Goal: Task Accomplishment & Management: Complete application form

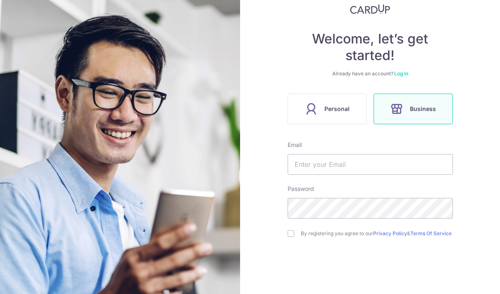
scroll to position [57, 0]
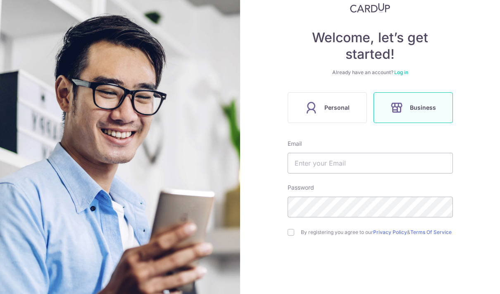
click at [352, 105] on label "Personal" at bounding box center [327, 107] width 79 height 31
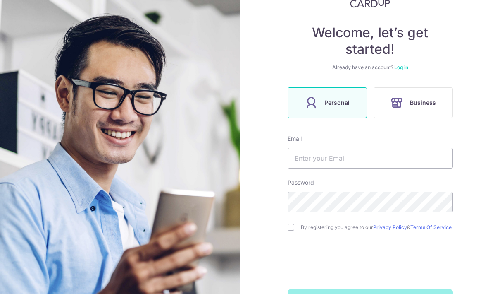
scroll to position [61, 0]
click at [378, 153] on input "text" at bounding box center [370, 158] width 165 height 21
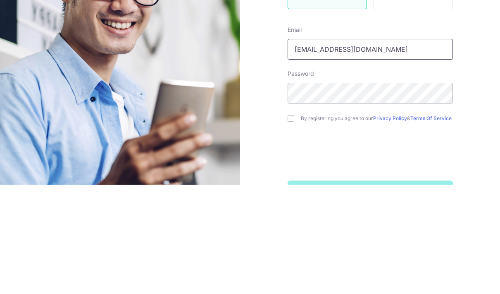
type input "[EMAIL_ADDRESS][DOMAIN_NAME]"
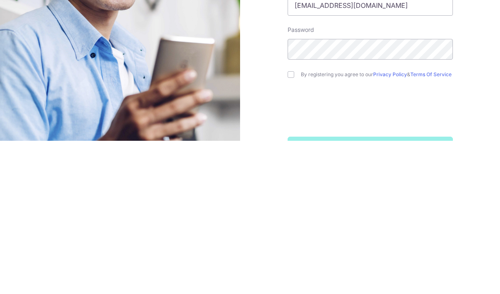
click at [479, 65] on div "Welcome, let’s get started! Already have an account? Log in Personal Business E…" at bounding box center [370, 147] width 260 height 294
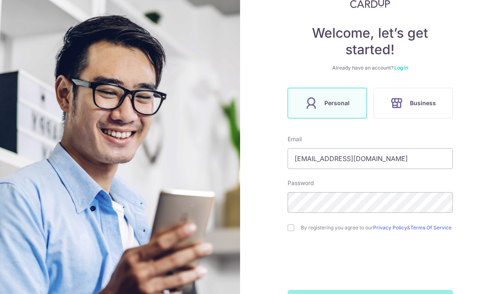
click at [293, 224] on input "checkbox" at bounding box center [291, 227] width 7 height 7
checkbox input "true"
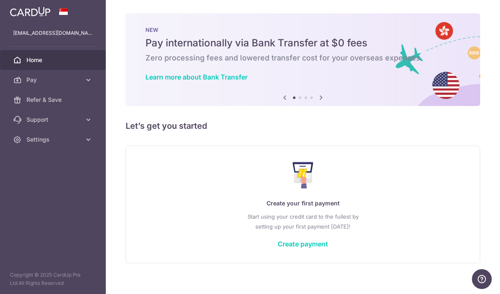
click at [0, 0] on icon "button" at bounding box center [0, 0] width 0 height 0
click at [34, 103] on span "Refer & Save" at bounding box center [53, 100] width 55 height 8
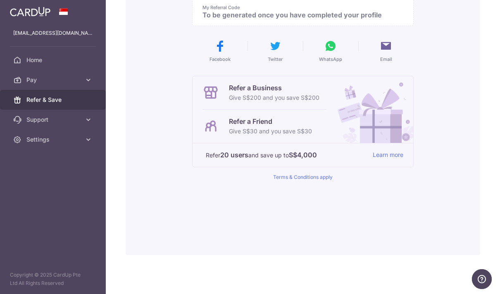
scroll to position [123, 0]
click at [373, 160] on link "Learn more" at bounding box center [388, 155] width 31 height 10
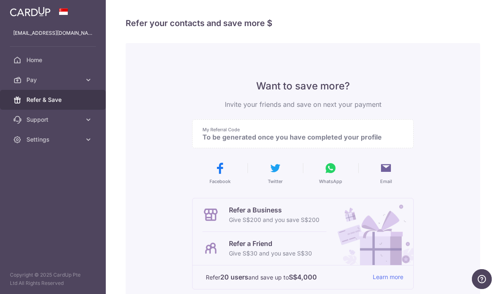
scroll to position [0, 0]
click at [289, 133] on p "My Referral Code" at bounding box center [300, 129] width 194 height 7
click at [246, 141] on p "To be generated once you have completed your profile" at bounding box center [300, 137] width 194 height 8
click at [203, 141] on p "To be generated once you have completed your profile" at bounding box center [300, 137] width 194 height 8
click at [0, 0] on header at bounding box center [0, 0] width 0 height 0
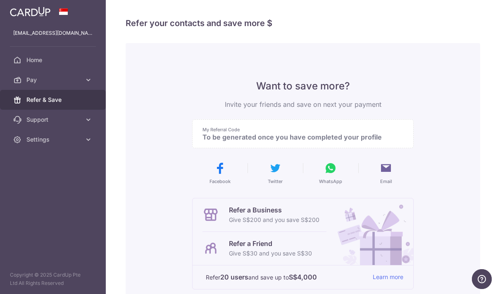
click at [0, 0] on img at bounding box center [0, 0] width 0 height 0
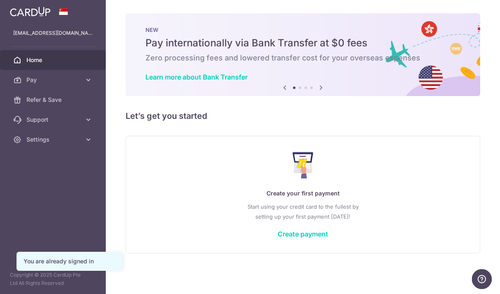
click at [0, 0] on icon "button" at bounding box center [0, 0] width 0 height 0
click at [45, 80] on span "Pay" at bounding box center [53, 80] width 55 height 8
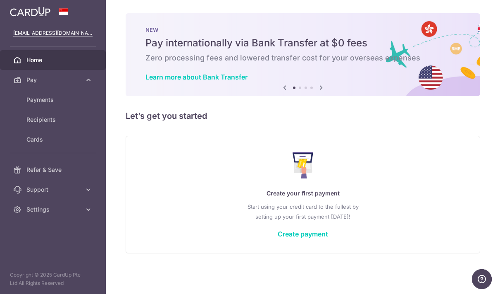
click at [28, 100] on span "Payments" at bounding box center [53, 100] width 55 height 8
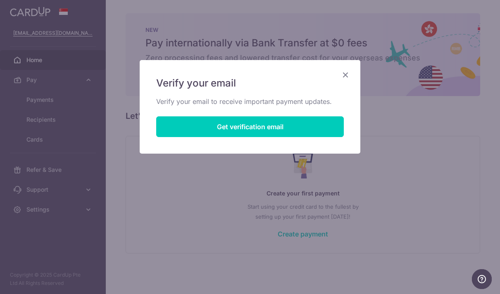
click at [349, 71] on icon "Close" at bounding box center [346, 74] width 10 height 10
